Goal: Task Accomplishment & Management: Complete application form

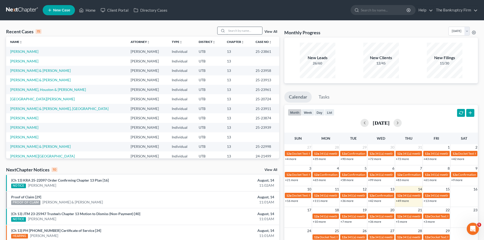
click at [234, 29] on input "search" at bounding box center [245, 30] width 36 height 7
type input "[PERSON_NAME]"
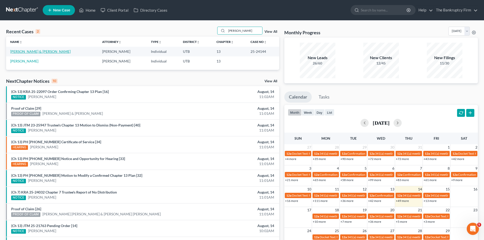
click at [25, 50] on link "[PERSON_NAME] & [PERSON_NAME]" at bounding box center [40, 51] width 60 height 4
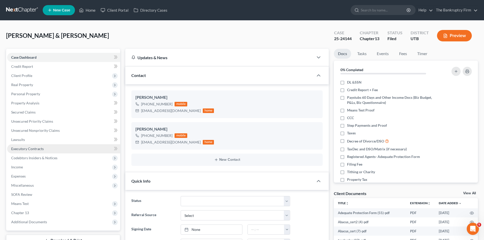
click at [20, 148] on span "Executory Contracts" at bounding box center [27, 149] width 33 height 4
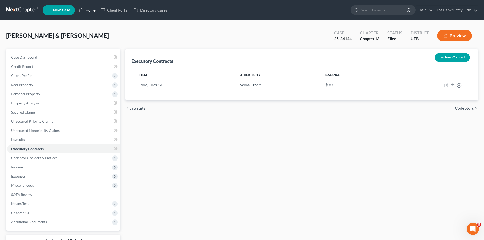
click at [92, 9] on link "Home" at bounding box center [87, 10] width 22 height 9
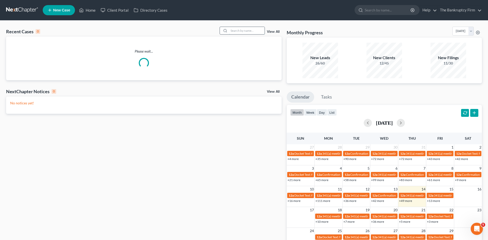
click at [237, 31] on input "search" at bounding box center [247, 30] width 36 height 7
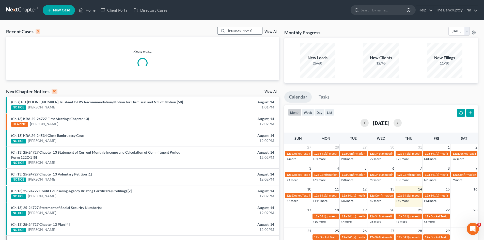
type input "[PERSON_NAME]"
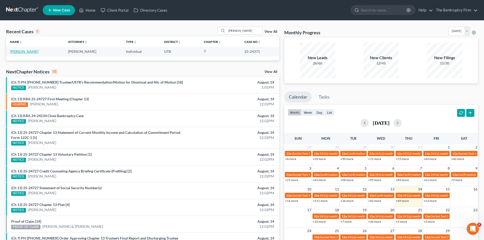
click at [22, 51] on link "[PERSON_NAME]" at bounding box center [24, 51] width 28 height 4
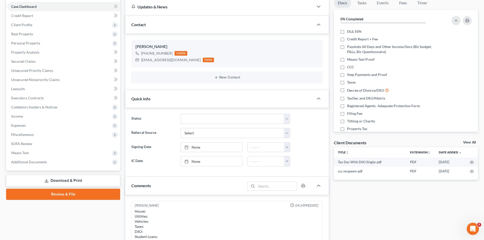
scroll to position [40, 0]
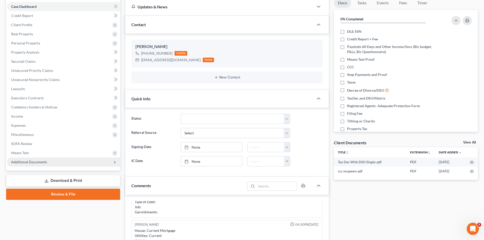
click at [26, 162] on span "Additional Documents" at bounding box center [29, 162] width 36 height 4
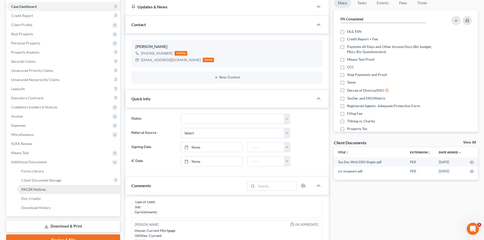
click at [30, 189] on span "PACER Notices" at bounding box center [33, 189] width 24 height 4
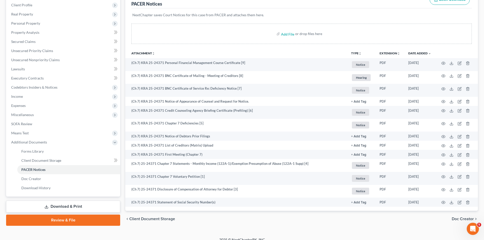
scroll to position [76, 0]
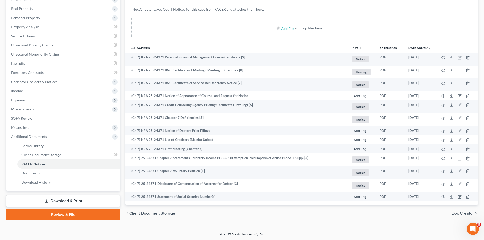
click at [53, 197] on link "Download & Print" at bounding box center [63, 201] width 114 height 12
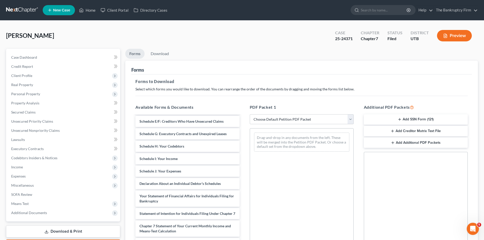
scroll to position [102, 0]
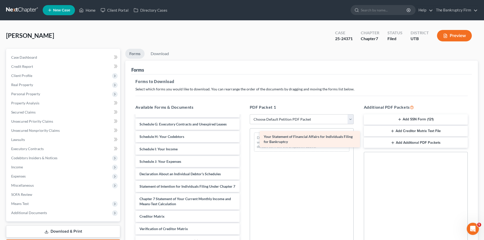
drag, startPoint x: 183, startPoint y: 188, endPoint x: 307, endPoint y: 138, distance: 133.9
click at [243, 138] on div "Your Statement of Financial Affairs for Individuals Filing for Bankruptcy Tax D…" at bounding box center [187, 139] width 112 height 251
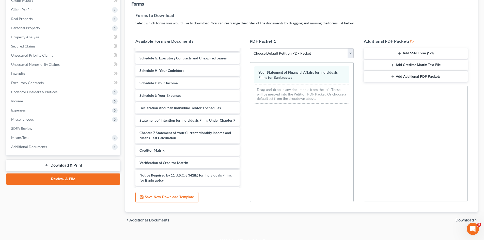
scroll to position [74, 0]
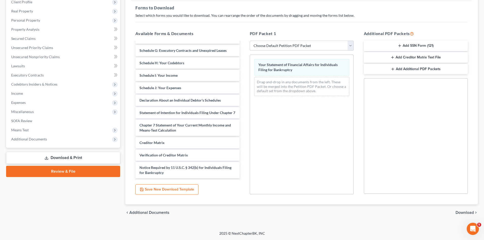
click at [460, 215] on div "chevron_left Additional Documents Download chevron_right" at bounding box center [301, 213] width 353 height 16
click at [458, 211] on span "Download" at bounding box center [465, 213] width 18 height 4
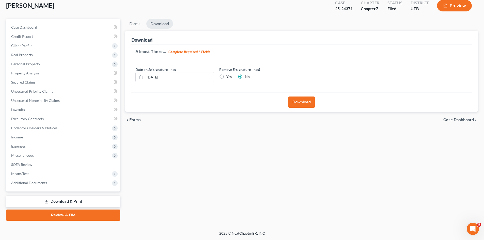
click at [310, 99] on button "Download" at bounding box center [301, 102] width 26 height 11
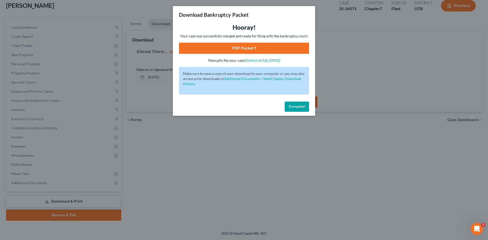
click at [244, 48] on link "PDF Packet 1" at bounding box center [244, 48] width 130 height 11
click at [300, 103] on button "Complete!" at bounding box center [297, 107] width 24 height 10
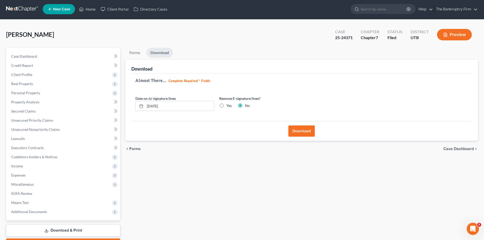
scroll to position [0, 0]
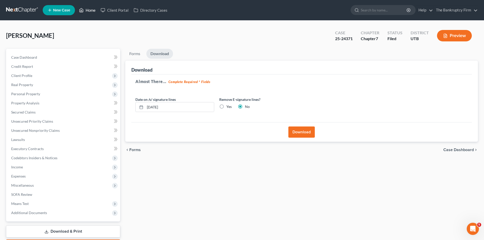
click at [90, 11] on link "Home" at bounding box center [87, 10] width 22 height 9
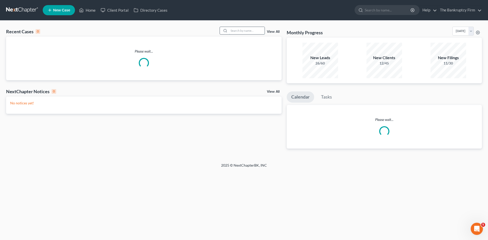
click at [234, 32] on input "search" at bounding box center [247, 30] width 36 height 7
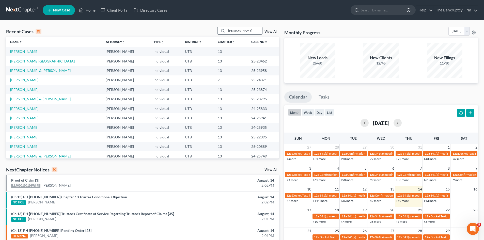
type input "[PERSON_NAME]"
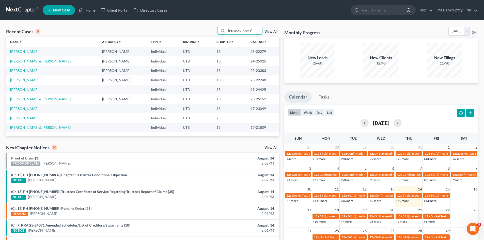
click at [22, 73] on td "[PERSON_NAME]" at bounding box center [52, 70] width 92 height 9
click at [21, 71] on link "[PERSON_NAME]" at bounding box center [24, 70] width 28 height 4
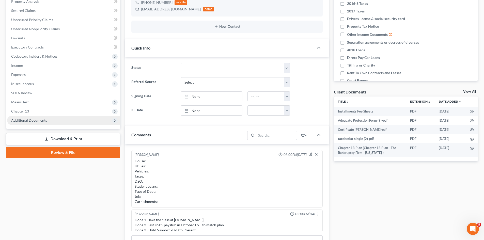
scroll to position [30, 0]
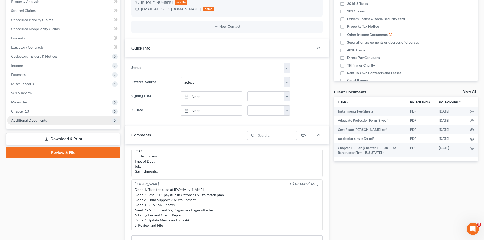
click at [30, 121] on span "Additional Documents" at bounding box center [29, 120] width 36 height 4
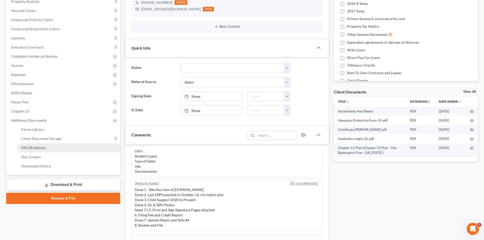
click at [40, 148] on span "PACER Notices" at bounding box center [33, 148] width 24 height 4
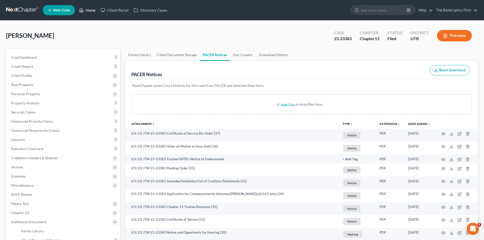
click at [97, 9] on link "Home" at bounding box center [87, 10] width 22 height 9
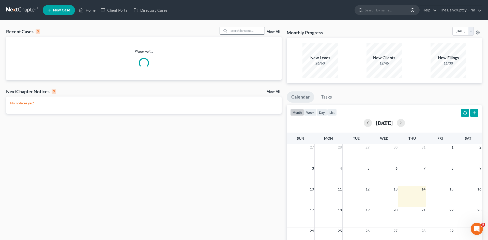
click at [240, 32] on input "search" at bounding box center [247, 30] width 36 height 7
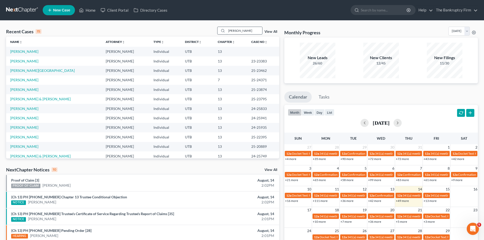
type input "[PERSON_NAME]"
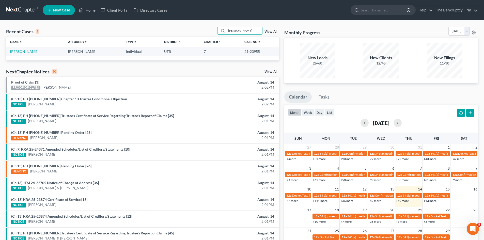
click at [24, 51] on link "[PERSON_NAME]" at bounding box center [24, 51] width 28 height 4
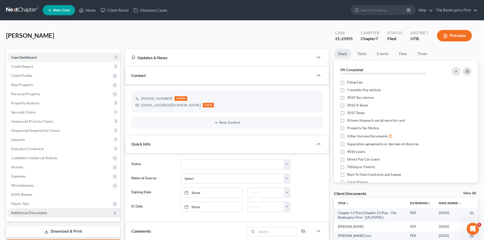
click at [24, 212] on span "Additional Documents" at bounding box center [29, 213] width 36 height 4
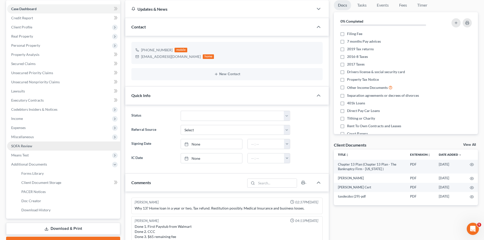
scroll to position [51, 0]
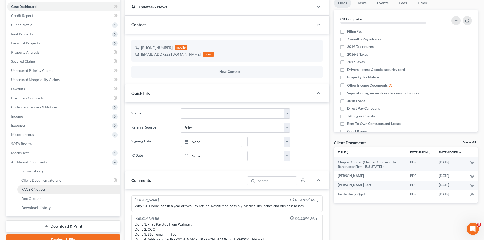
click at [36, 189] on span "PACER Notices" at bounding box center [33, 189] width 24 height 4
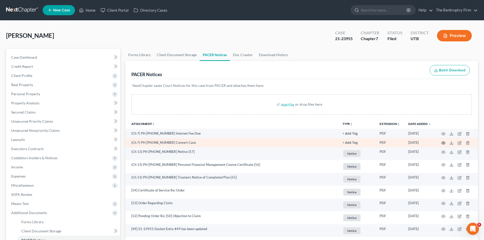
click at [443, 142] on icon "button" at bounding box center [443, 143] width 4 height 4
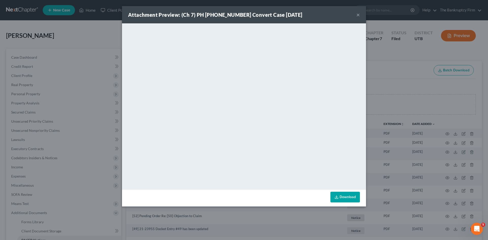
click at [360, 14] on button "×" at bounding box center [358, 15] width 4 height 6
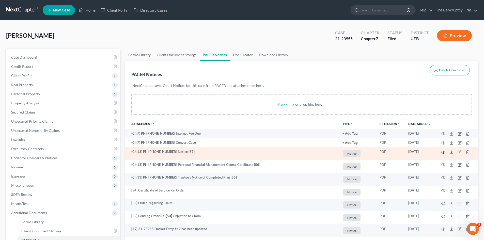
click at [443, 153] on icon "button" at bounding box center [443, 152] width 4 height 4
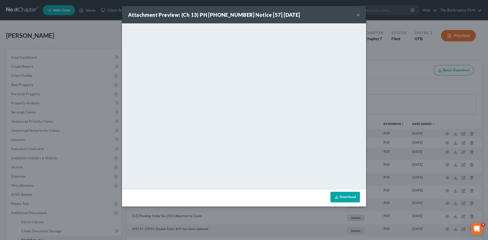
click at [359, 13] on button "×" at bounding box center [358, 15] width 4 height 6
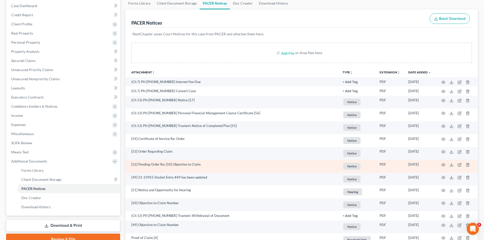
scroll to position [76, 0]
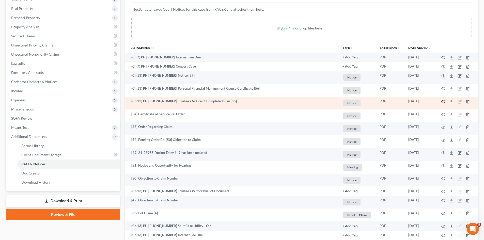
click at [443, 100] on icon "button" at bounding box center [444, 101] width 4 height 3
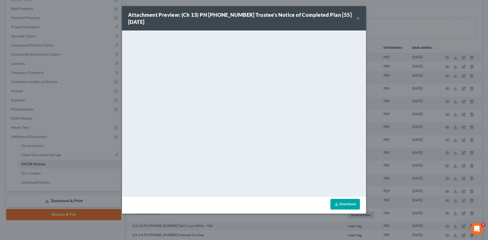
click at [358, 15] on button "×" at bounding box center [358, 18] width 4 height 6
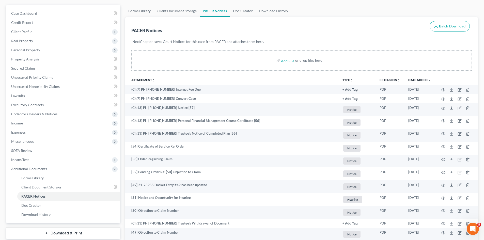
scroll to position [0, 0]
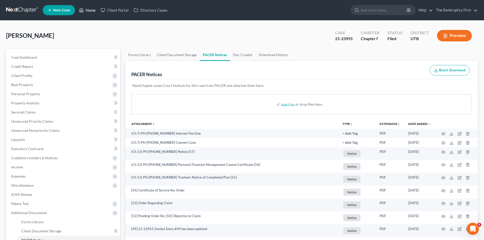
click at [87, 10] on link "Home" at bounding box center [87, 10] width 22 height 9
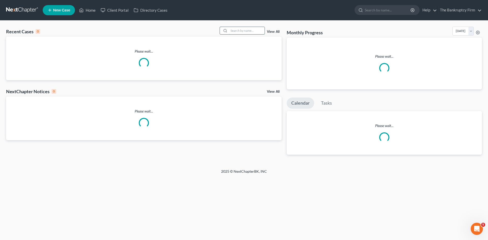
click at [233, 30] on input "search" at bounding box center [247, 30] width 36 height 7
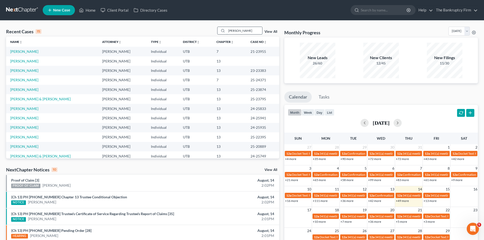
type input "[PERSON_NAME]"
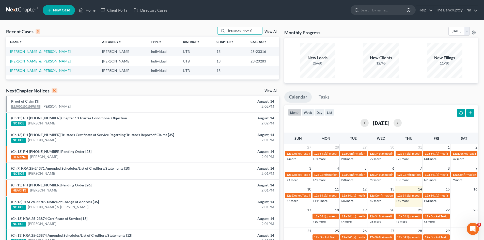
click at [28, 52] on link "[PERSON_NAME] & [PERSON_NAME]" at bounding box center [40, 51] width 60 height 4
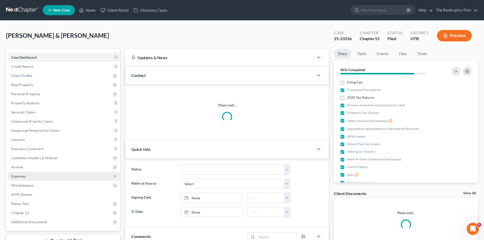
click at [21, 175] on span "Expenses" at bounding box center [18, 176] width 14 height 4
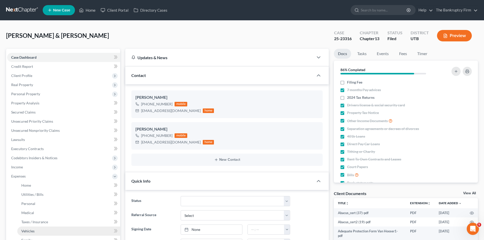
click at [26, 230] on span "Vehicles" at bounding box center [27, 231] width 13 height 4
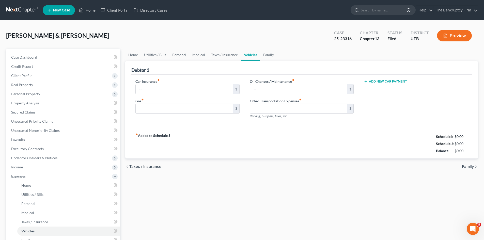
type input "175.00"
type input "650.00"
type input "100.00"
type input "0.00"
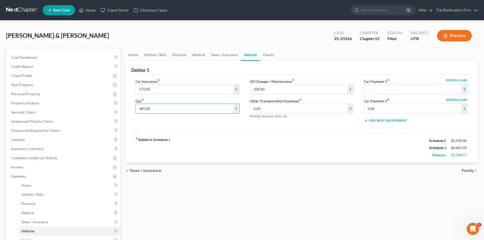
type input "485.00"
click at [29, 185] on span "Home" at bounding box center [26, 185] width 10 height 4
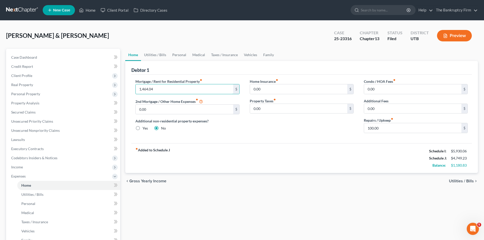
type input "1,464.04"
click at [89, 10] on link "Home" at bounding box center [87, 10] width 22 height 9
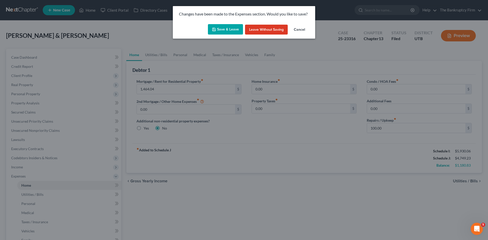
click at [222, 28] on button "Save & Leave" at bounding box center [225, 29] width 35 height 11
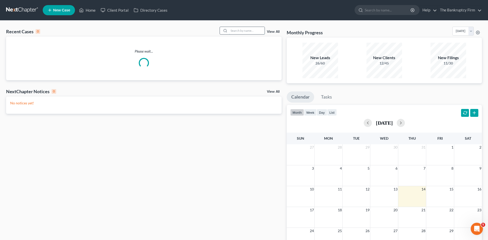
click at [239, 30] on input "search" at bounding box center [247, 30] width 36 height 7
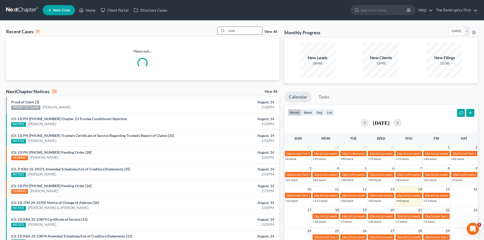
type input "cook"
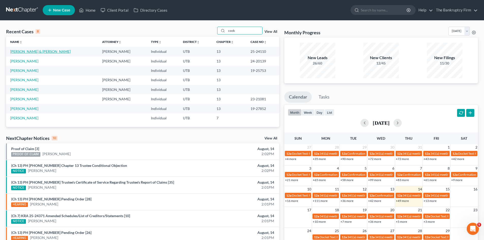
click at [18, 50] on link "[PERSON_NAME] & [PERSON_NAME]" at bounding box center [40, 51] width 60 height 4
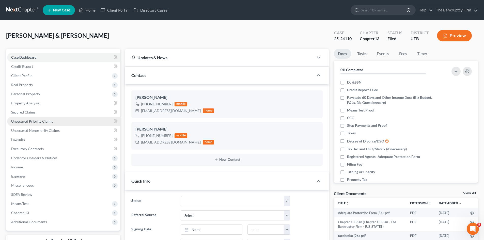
scroll to position [9, 0]
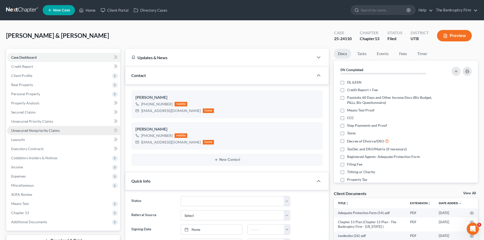
click at [21, 129] on span "Unsecured Nonpriority Claims" at bounding box center [35, 130] width 49 height 4
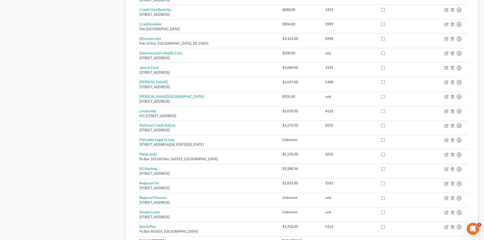
scroll to position [305, 0]
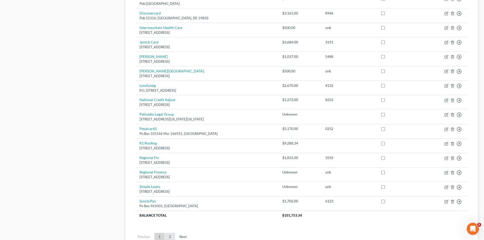
click at [169, 235] on link "2" at bounding box center [170, 237] width 10 height 8
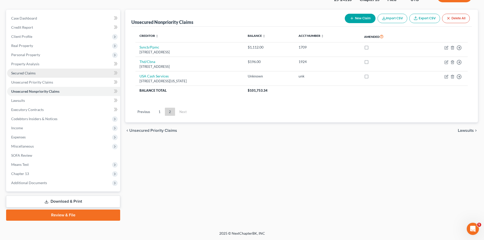
click at [37, 73] on link "Secured Claims" at bounding box center [63, 73] width 113 height 9
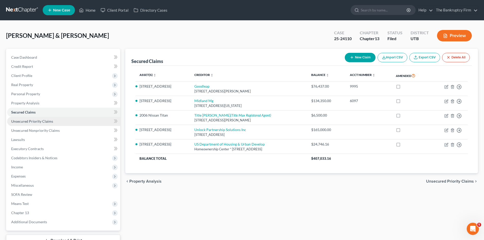
click at [41, 123] on span "Unsecured Priority Claims" at bounding box center [32, 121] width 42 height 4
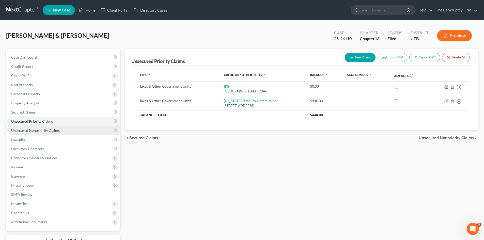
click at [44, 131] on span "Unsecured Nonpriority Claims" at bounding box center [35, 130] width 49 height 4
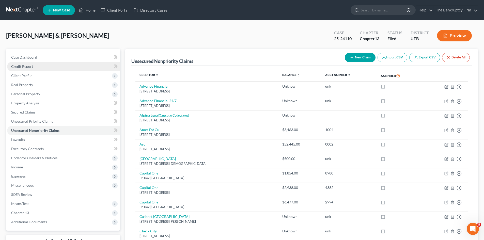
click at [27, 69] on link "Credit Report" at bounding box center [63, 66] width 113 height 9
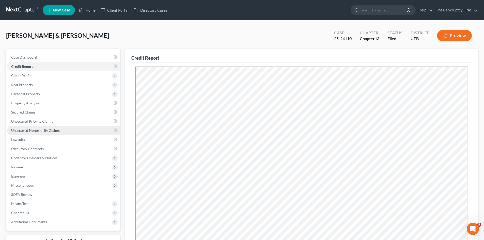
click at [32, 131] on span "Unsecured Nonpriority Claims" at bounding box center [35, 130] width 49 height 4
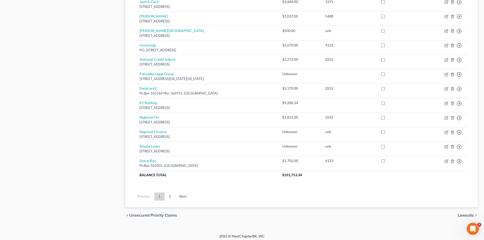
scroll to position [348, 0]
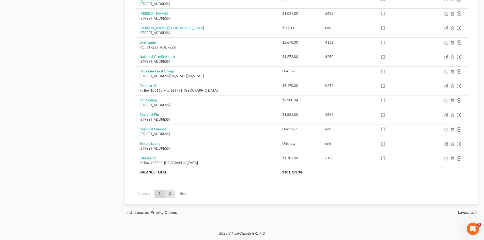
click at [172, 192] on link "2" at bounding box center [170, 194] width 10 height 8
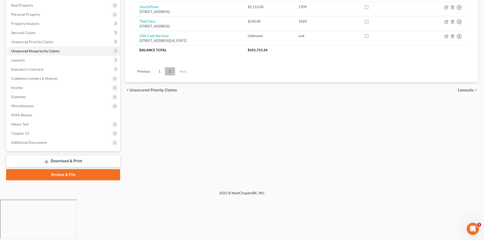
scroll to position [39, 0]
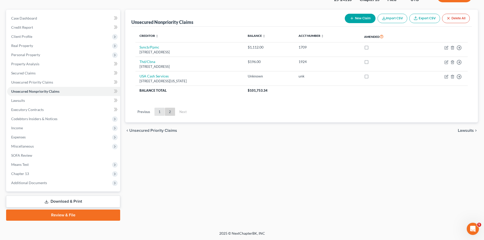
click at [161, 113] on link "1" at bounding box center [159, 112] width 10 height 8
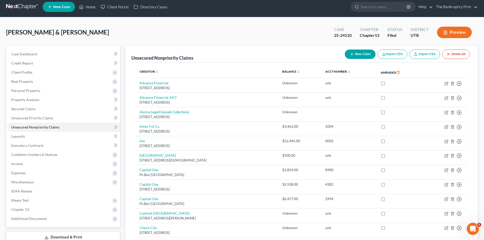
scroll to position [0, 0]
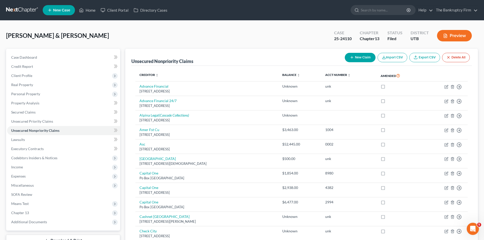
click at [362, 56] on button "New Claim" at bounding box center [360, 57] width 31 height 9
select select "2"
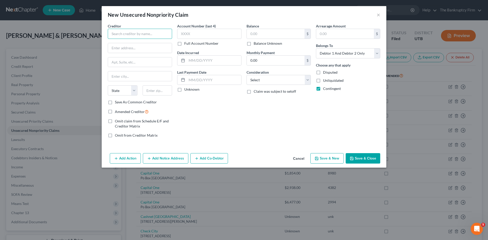
click at [131, 32] on input "text" at bounding box center [140, 34] width 64 height 10
click at [135, 42] on div "Lending Point LLC" at bounding box center [141, 42] width 59 height 5
type input "Lending Point LLC"
type input "[STREET_ADDRESS][PERSON_NAME] NW"
type input "Ste 20"
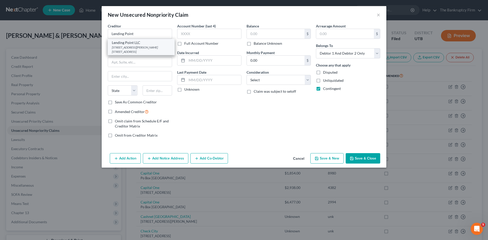
type input "Kennesaw"
select select "10"
type input "30144"
click at [326, 155] on button "Save & New" at bounding box center [326, 158] width 33 height 11
select select "2"
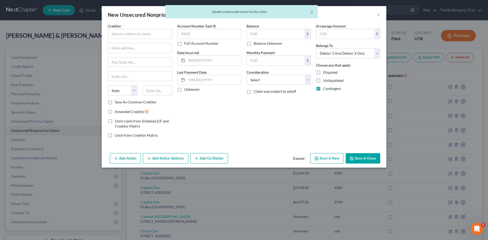
type input "0.00"
click at [28, 67] on div "New Unsecured Nonpriority Claim × Creditor * State [US_STATE] AK AR AZ [GEOGRAP…" at bounding box center [244, 120] width 488 height 240
click at [300, 159] on button "Cancel" at bounding box center [298, 159] width 19 height 10
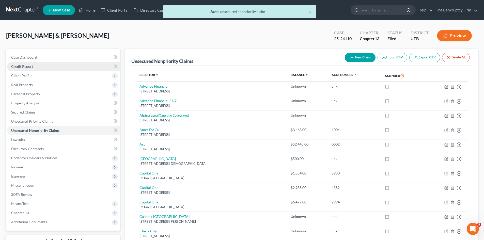
drag, startPoint x: 21, startPoint y: 66, endPoint x: 27, endPoint y: 67, distance: 5.9
click at [21, 66] on span "Credit Report" at bounding box center [22, 66] width 22 height 4
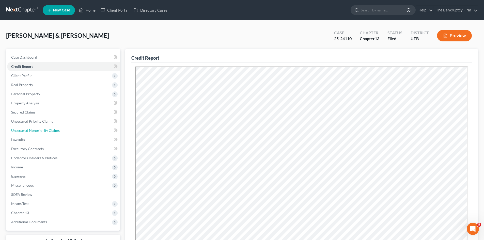
drag, startPoint x: 28, startPoint y: 132, endPoint x: 153, endPoint y: 135, distance: 125.0
click at [28, 133] on link "Unsecured Nonpriority Claims" at bounding box center [63, 130] width 113 height 9
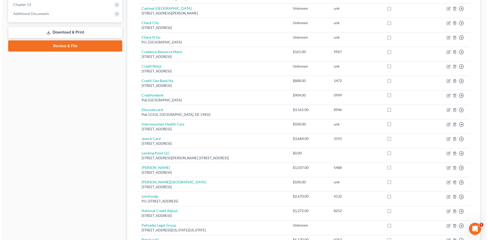
scroll to position [280, 0]
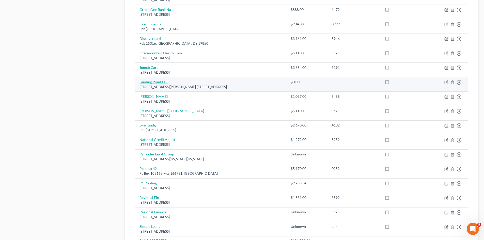
click at [153, 81] on link "Lending Point LLC" at bounding box center [154, 82] width 28 height 4
select select "10"
select select "2"
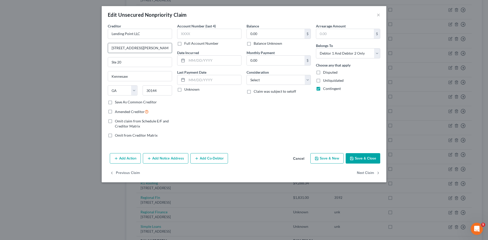
click at [156, 47] on input "[STREET_ADDRESS][PERSON_NAME] NW" at bounding box center [140, 48] width 64 height 10
paste input "[STREET_ADDRESS][PERSON_NAME]"
drag, startPoint x: 116, startPoint y: 47, endPoint x: 89, endPoint y: 47, distance: 27.2
click at [89, 47] on div "Edit Unsecured Nonpriority Claim × Creditor * Lending Point LLC [STREET_ADDRESS…" at bounding box center [244, 120] width 488 height 240
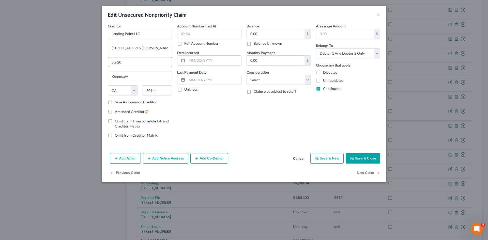
drag, startPoint x: 123, startPoint y: 61, endPoint x: 110, endPoint y: 62, distance: 13.7
click at [110, 62] on input "Ste 20" at bounding box center [140, 62] width 64 height 10
click at [159, 49] on input "[STREET_ADDRESS][PERSON_NAME] [GEOGRAPHIC_DATA][STREET_ADDRESS][PERSON_NAME]" at bounding box center [140, 48] width 64 height 10
drag, startPoint x: 135, startPoint y: 47, endPoint x: 150, endPoint y: 48, distance: 14.7
click at [150, 48] on input "[STREET_ADDRESS][PERSON_NAME] [GEOGRAPHIC_DATA][STREET_ADDRESS][PERSON_NAME]" at bounding box center [140, 48] width 64 height 10
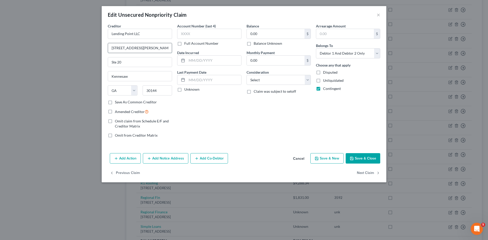
drag, startPoint x: 148, startPoint y: 47, endPoint x: 108, endPoint y: 47, distance: 39.9
click at [108, 47] on div "[STREET_ADDRESS][PERSON_NAME] [GEOGRAPHIC_DATA]" at bounding box center [140, 48] width 64 height 10
paste input "[STREET_ADDRESS][PERSON_NAME] -"
drag, startPoint x: 148, startPoint y: 47, endPoint x: 191, endPoint y: 47, distance: 42.7
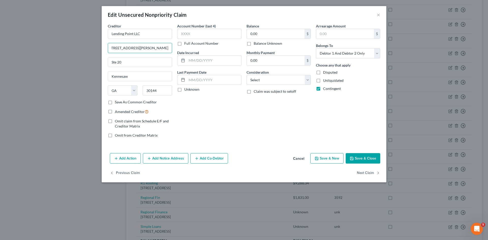
click at [191, 47] on div "Creditor * Lending Point LLC [STREET_ADDRESS][PERSON_NAME] Ste 20 [GEOGRAPHIC_D…" at bounding box center [243, 82] width 277 height 119
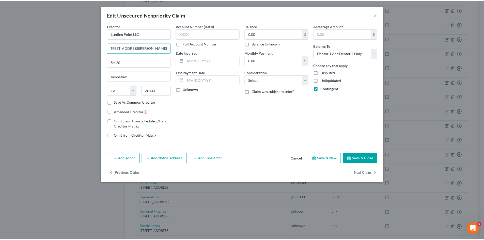
scroll to position [0, 0]
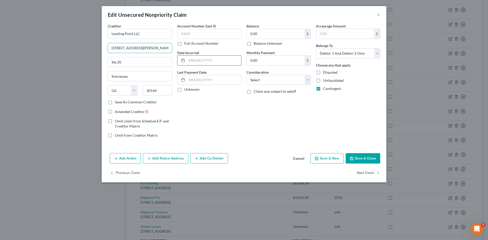
type input "[STREET_ADDRESS][PERSON_NAME]"
click at [201, 59] on input "text" at bounding box center [214, 61] width 54 height 10
type input "2021"
click at [256, 33] on input "0.00" at bounding box center [276, 34] width 58 height 10
type input "31,000"
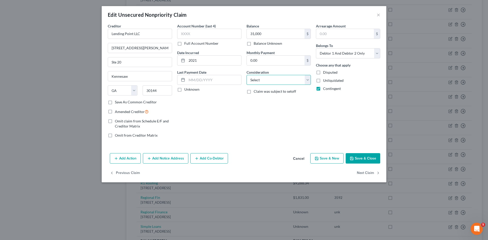
click at [274, 77] on select "Select Cable / Satellite Services Collection Agency Credit Card Debt Debt Couns…" at bounding box center [278, 80] width 64 height 10
select select "1"
click at [246, 75] on select "Select Cable / Satellite Services Collection Agency Credit Card Debt Debt Couns…" at bounding box center [278, 80] width 64 height 10
click at [349, 158] on button "Save & Close" at bounding box center [363, 158] width 35 height 11
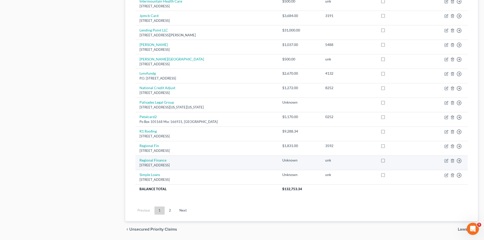
scroll to position [348, 0]
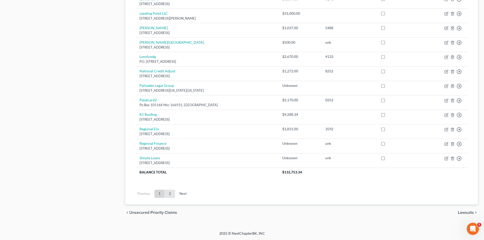
click at [170, 195] on link "2" at bounding box center [170, 194] width 10 height 8
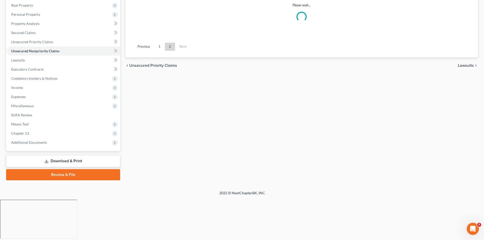
scroll to position [39, 0]
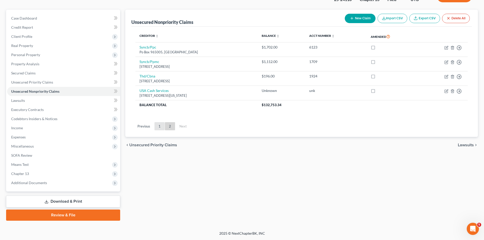
click at [160, 127] on link "1" at bounding box center [159, 126] width 10 height 8
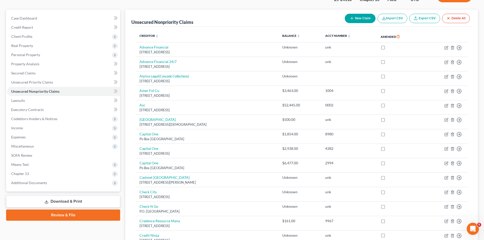
click at [37, 199] on link "Download & Print" at bounding box center [63, 202] width 114 height 12
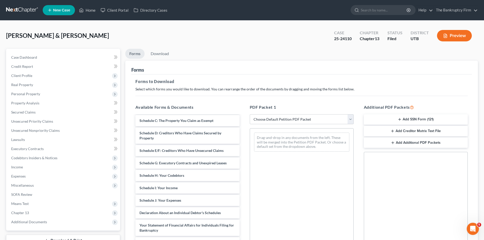
scroll to position [127, 0]
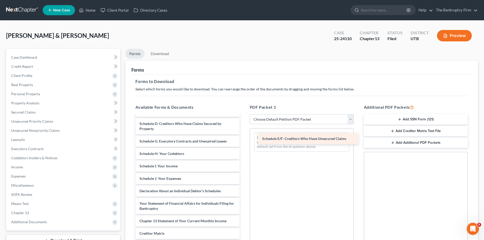
drag, startPoint x: 166, startPoint y: 138, endPoint x: 289, endPoint y: 135, distance: 122.8
click at [243, 135] on div "Schedule E/F: Creditors Who Have Unsecured Claims Adequate Protection Form (54)…" at bounding box center [187, 135] width 112 height 293
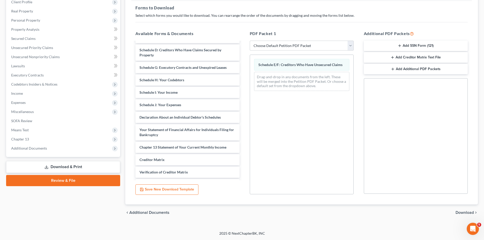
click at [460, 211] on span "Download" at bounding box center [465, 213] width 18 height 4
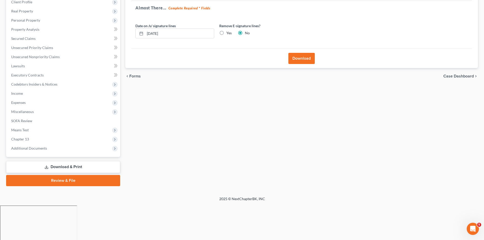
scroll to position [39, 0]
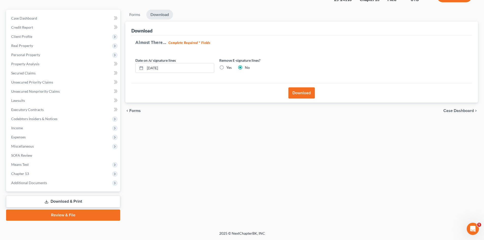
click at [306, 91] on button "Download" at bounding box center [301, 92] width 26 height 11
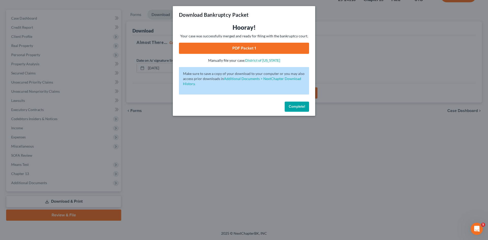
click at [240, 49] on link "PDF Packet 1" at bounding box center [244, 48] width 130 height 11
click at [299, 106] on span "Complete!" at bounding box center [297, 106] width 16 height 4
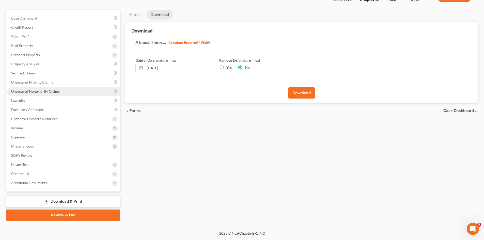
click at [45, 91] on span "Unsecured Nonpriority Claims" at bounding box center [35, 91] width 49 height 4
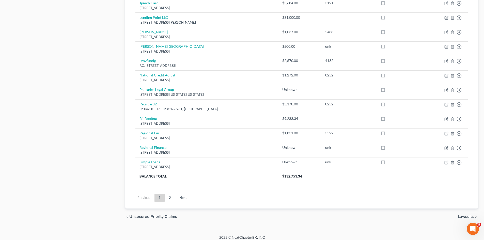
scroll to position [348, 0]
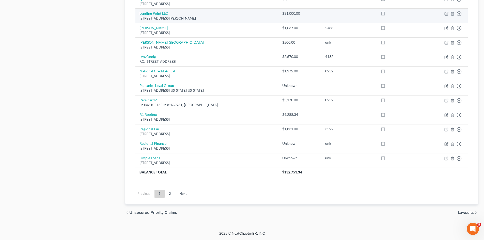
click at [169, 17] on div "[STREET_ADDRESS][PERSON_NAME]" at bounding box center [207, 18] width 135 height 5
copy td "Lending Point LLC [STREET_ADDRESS][PERSON_NAME]"
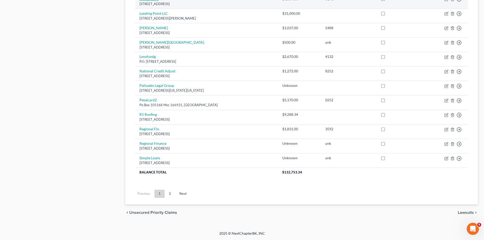
drag, startPoint x: 216, startPoint y: 18, endPoint x: 157, endPoint y: 0, distance: 62.6
click at [139, 12] on td "Lending Point LLC [STREET_ADDRESS][PERSON_NAME]" at bounding box center [206, 15] width 143 height 14
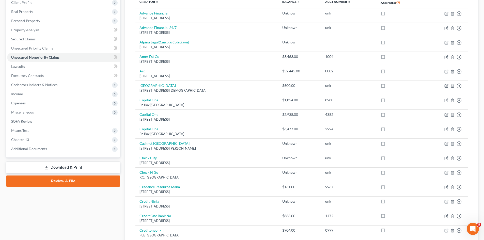
scroll to position [69, 0]
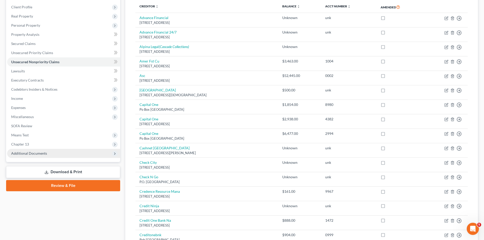
click at [25, 152] on span "Additional Documents" at bounding box center [29, 153] width 36 height 4
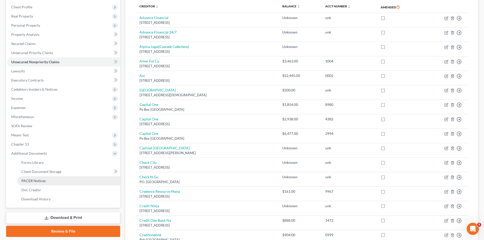
click at [37, 180] on span "PACER Notices" at bounding box center [33, 181] width 24 height 4
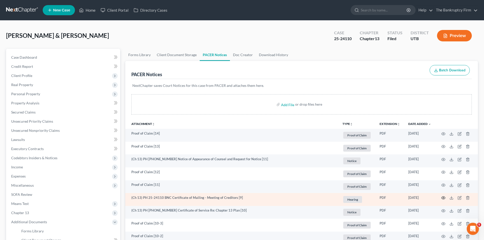
click at [443, 198] on circle "button" at bounding box center [443, 197] width 1 height 1
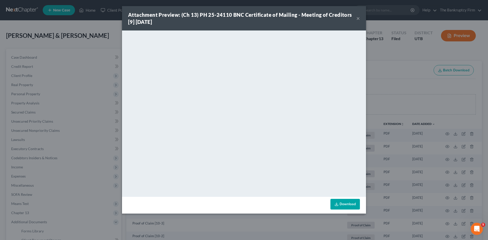
click at [359, 18] on button "×" at bounding box center [358, 18] width 4 height 6
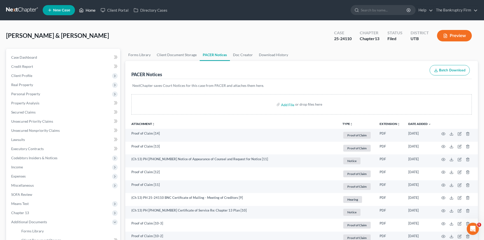
click at [92, 8] on link "Home" at bounding box center [87, 10] width 22 height 9
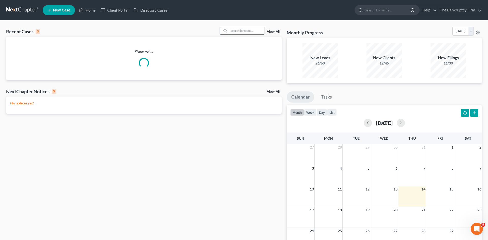
click at [238, 30] on input "search" at bounding box center [247, 30] width 36 height 7
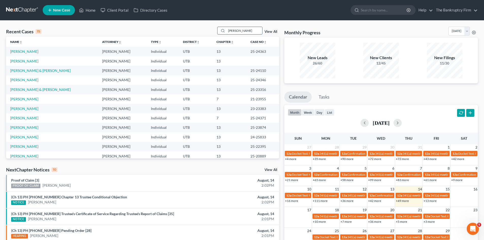
type input "[PERSON_NAME]"
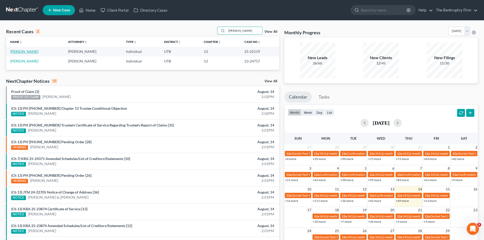
click at [16, 53] on link "[PERSON_NAME]" at bounding box center [24, 51] width 28 height 4
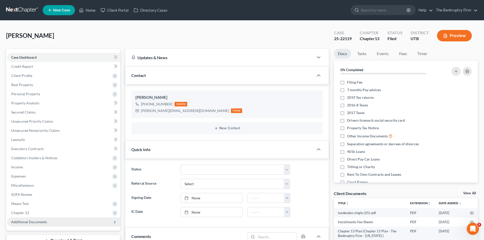
click at [30, 223] on span "Additional Documents" at bounding box center [29, 222] width 36 height 4
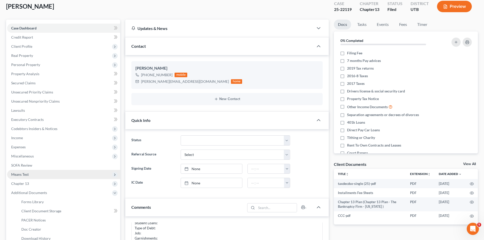
scroll to position [51, 0]
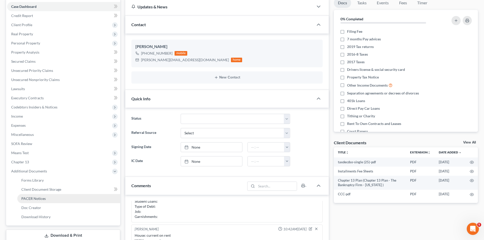
click at [39, 198] on span "PACER Notices" at bounding box center [33, 198] width 24 height 4
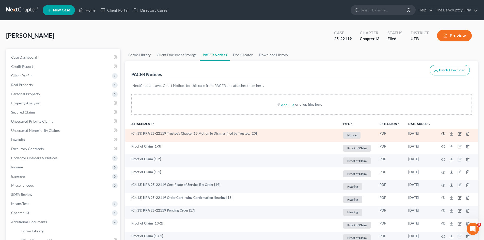
click at [444, 133] on icon "button" at bounding box center [443, 134] width 4 height 4
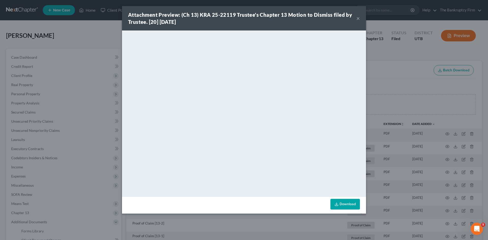
click at [357, 18] on button "×" at bounding box center [358, 18] width 4 height 6
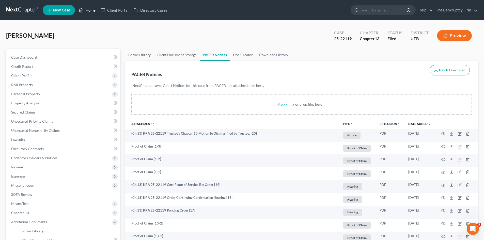
click at [88, 9] on link "Home" at bounding box center [87, 10] width 22 height 9
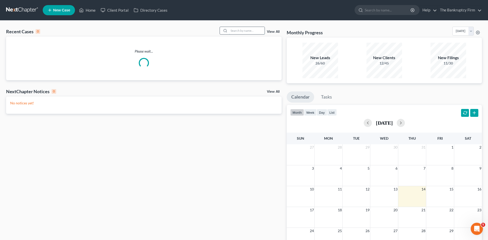
click at [229, 29] on input "search" at bounding box center [247, 30] width 36 height 7
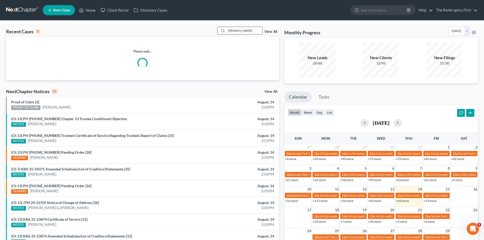
type input "[PERSON_NAME]"
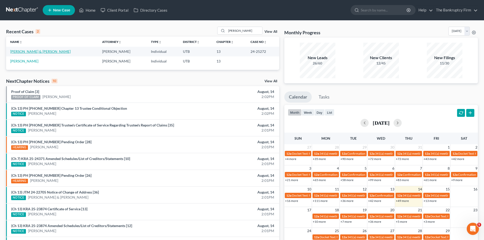
click at [28, 51] on link "[PERSON_NAME] & [PERSON_NAME]" at bounding box center [40, 51] width 60 height 4
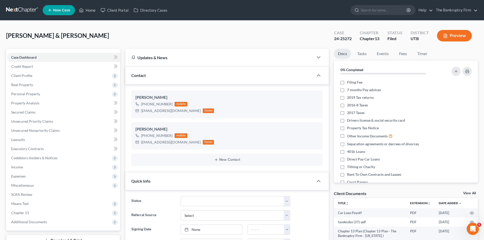
scroll to position [40, 0]
click at [32, 222] on span "Additional Documents" at bounding box center [29, 222] width 36 height 4
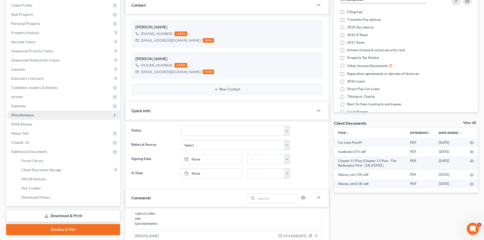
scroll to position [102, 0]
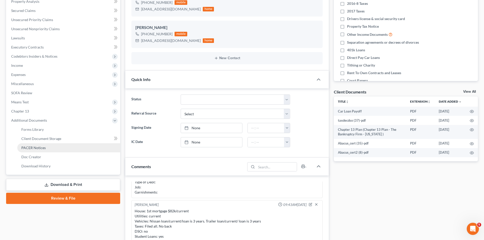
click at [42, 147] on span "PACER Notices" at bounding box center [33, 148] width 24 height 4
